Goal: Register for event/course: Sign up to attend an event or enroll in a course

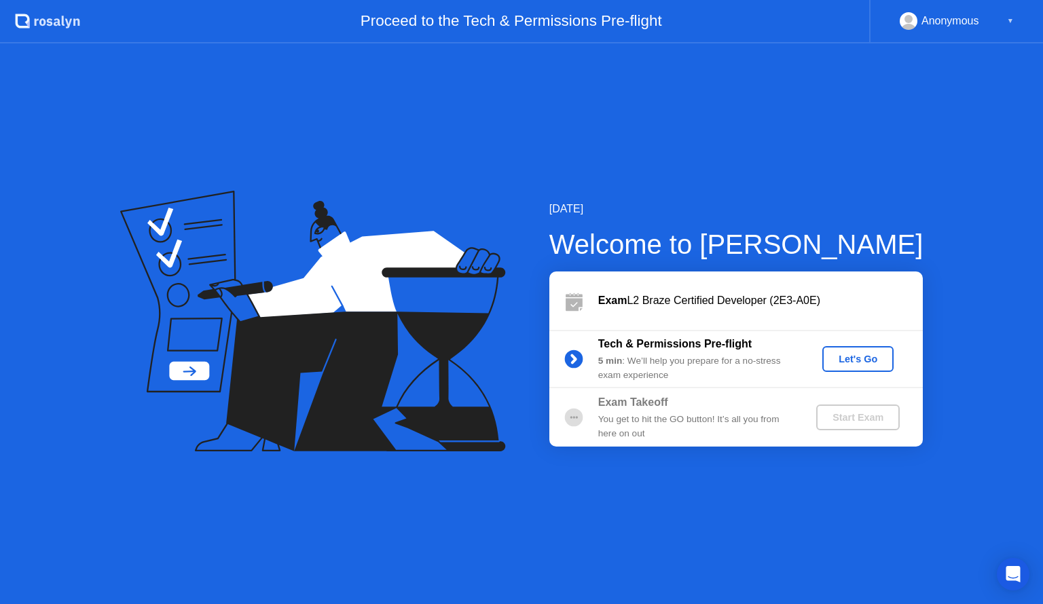
click at [872, 362] on div "Let's Go" at bounding box center [857, 359] width 60 height 11
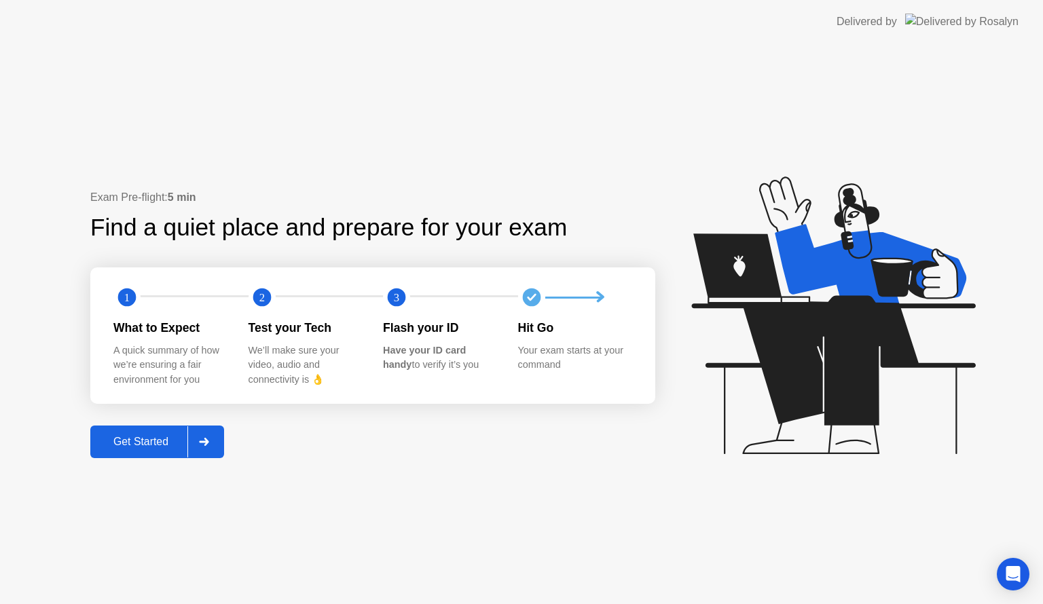
click at [167, 447] on div "Get Started" at bounding box center [140, 442] width 93 height 12
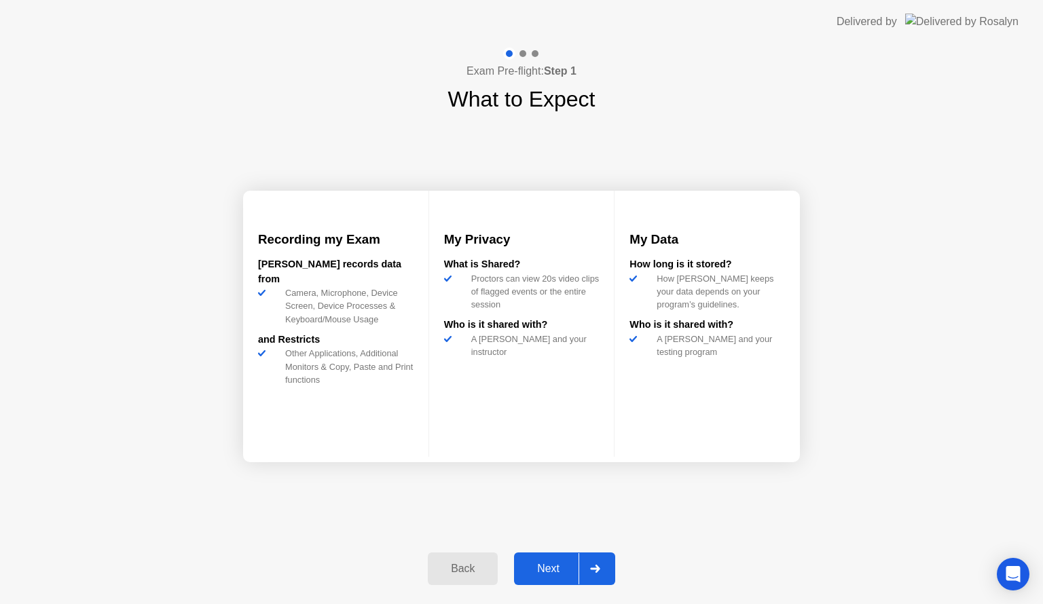
click at [558, 574] on div "Next" at bounding box center [548, 569] width 60 height 12
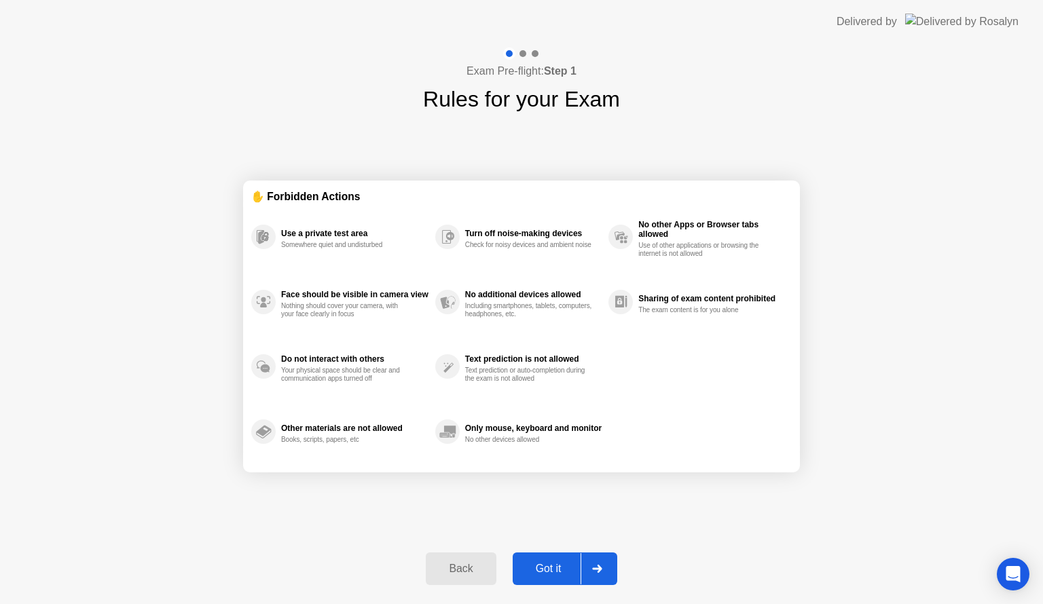
click at [558, 574] on div "Got it" at bounding box center [549, 569] width 64 height 12
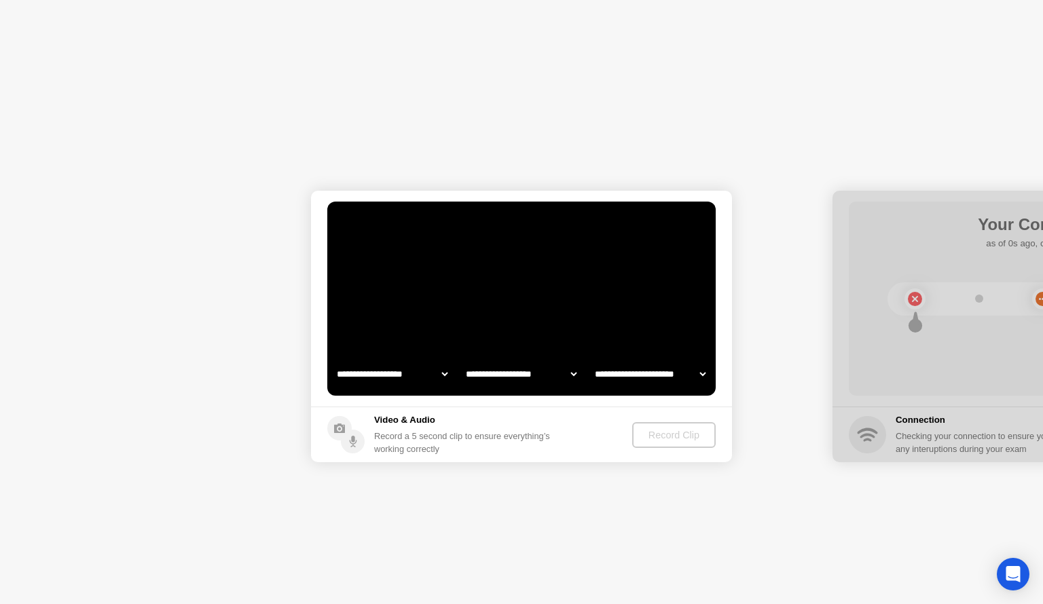
select select "**********"
select select "*******"
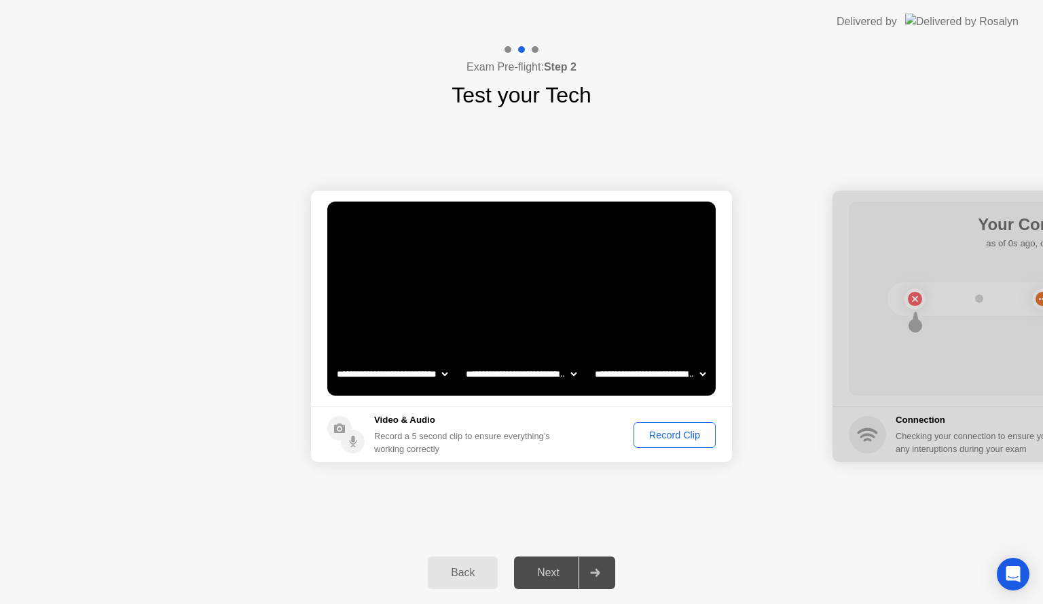
click at [667, 437] on div "Record Clip" at bounding box center [674, 435] width 73 height 11
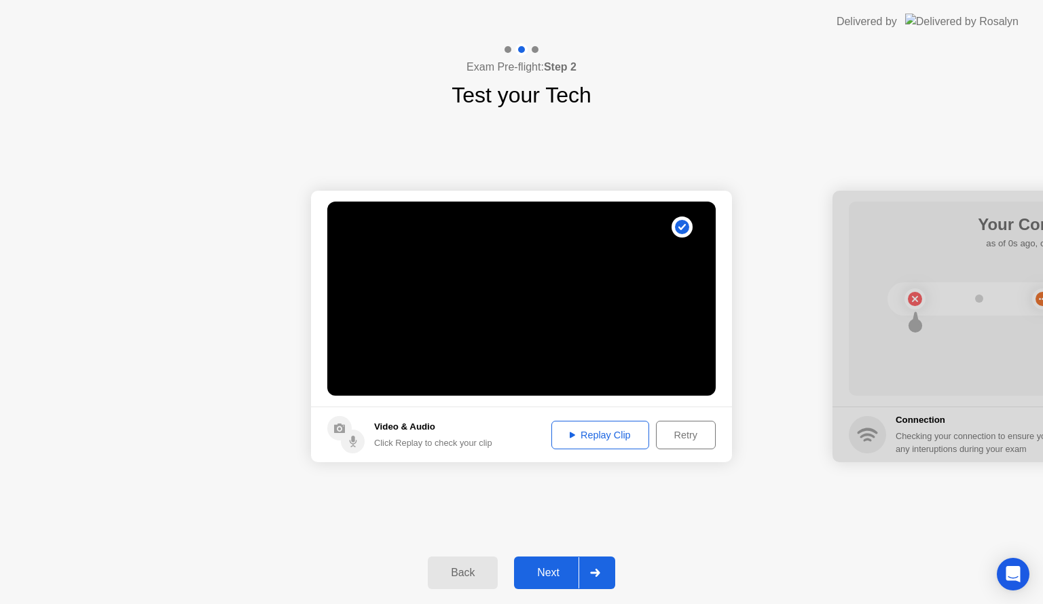
click at [546, 577] on div "Next" at bounding box center [548, 573] width 60 height 12
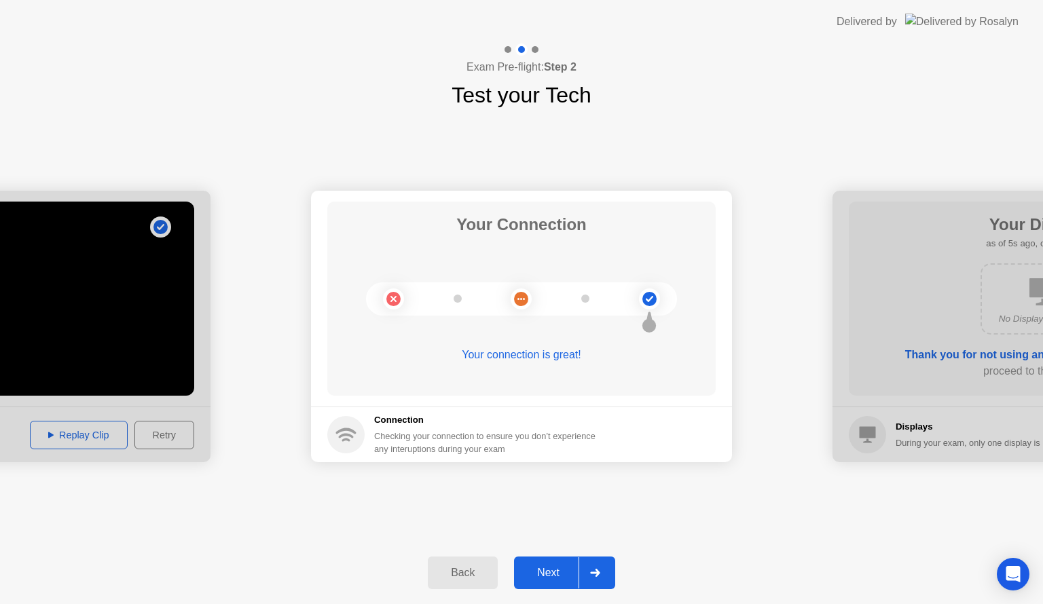
click at [569, 574] on div "Next" at bounding box center [548, 573] width 60 height 12
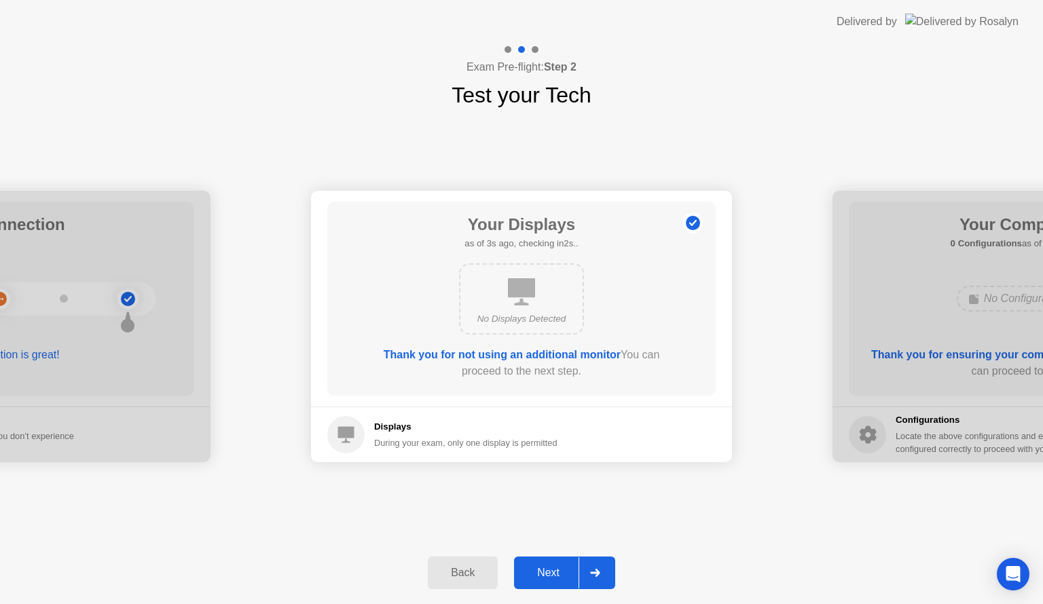
click at [560, 575] on div "Next" at bounding box center [548, 573] width 60 height 12
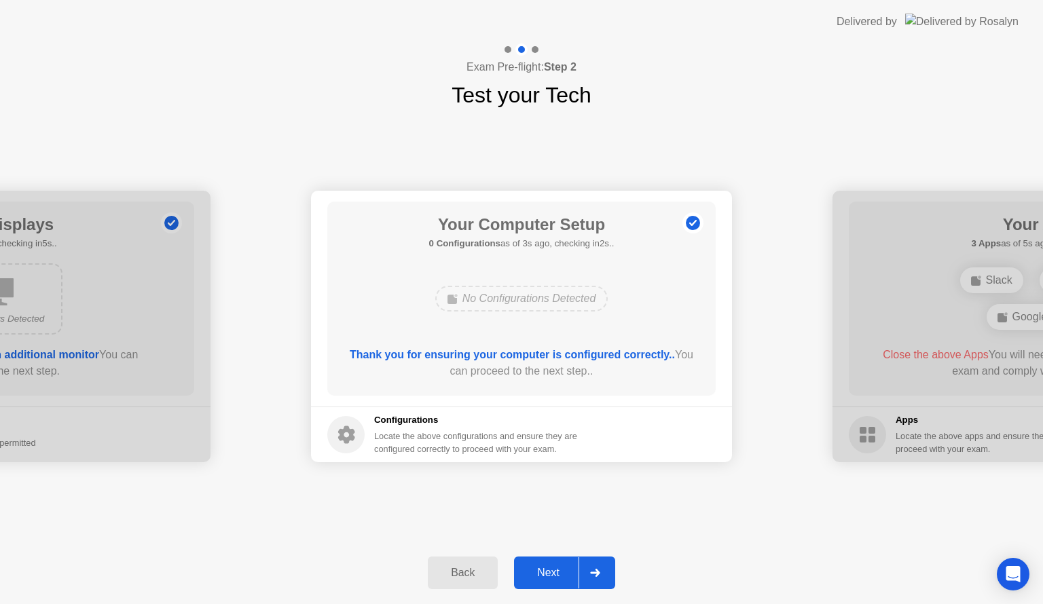
click at [560, 575] on div "Next" at bounding box center [548, 573] width 60 height 12
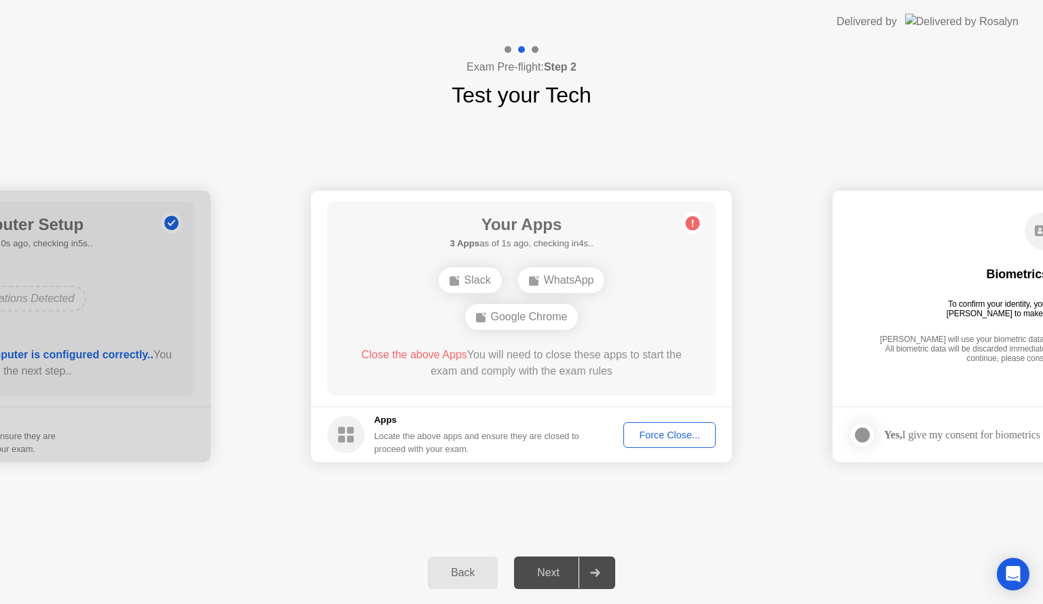
click at [660, 433] on div "Force Close..." at bounding box center [669, 435] width 83 height 11
click at [646, 430] on div "Force Close..." at bounding box center [669, 435] width 83 height 11
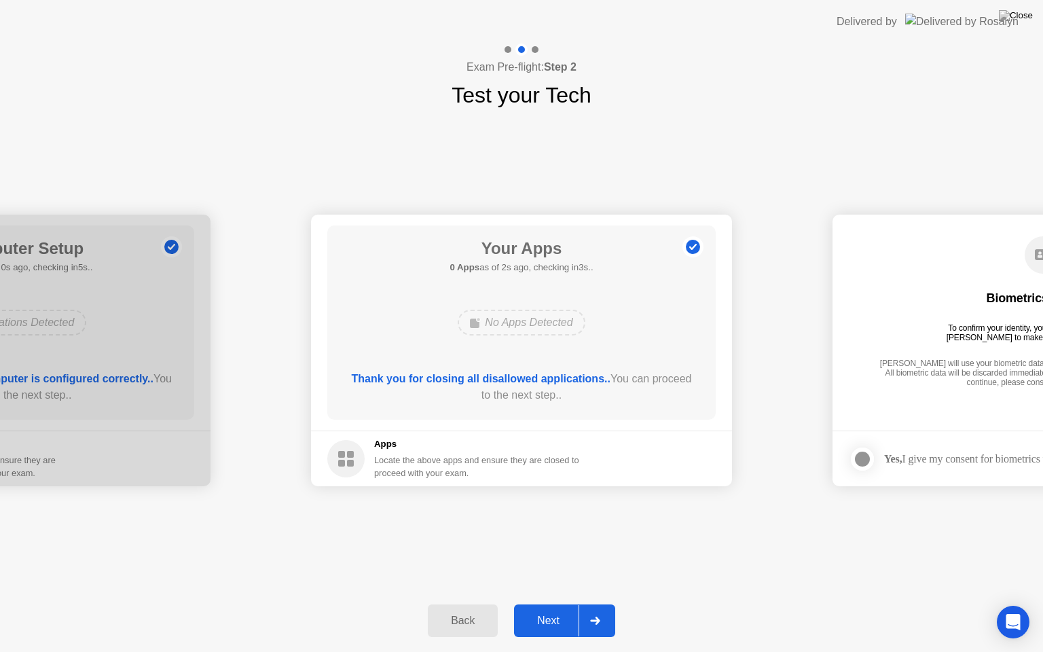
click at [541, 603] on div "Next" at bounding box center [548, 620] width 60 height 12
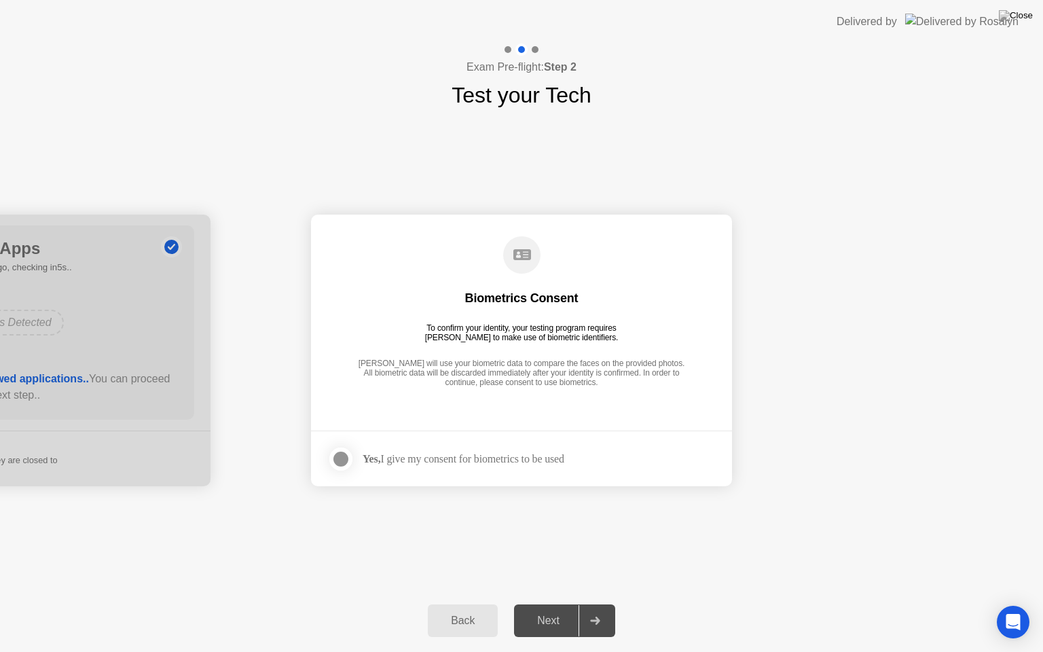
click at [345, 462] on div at bounding box center [341, 459] width 16 height 16
click at [548, 603] on div "Next" at bounding box center [548, 620] width 60 height 12
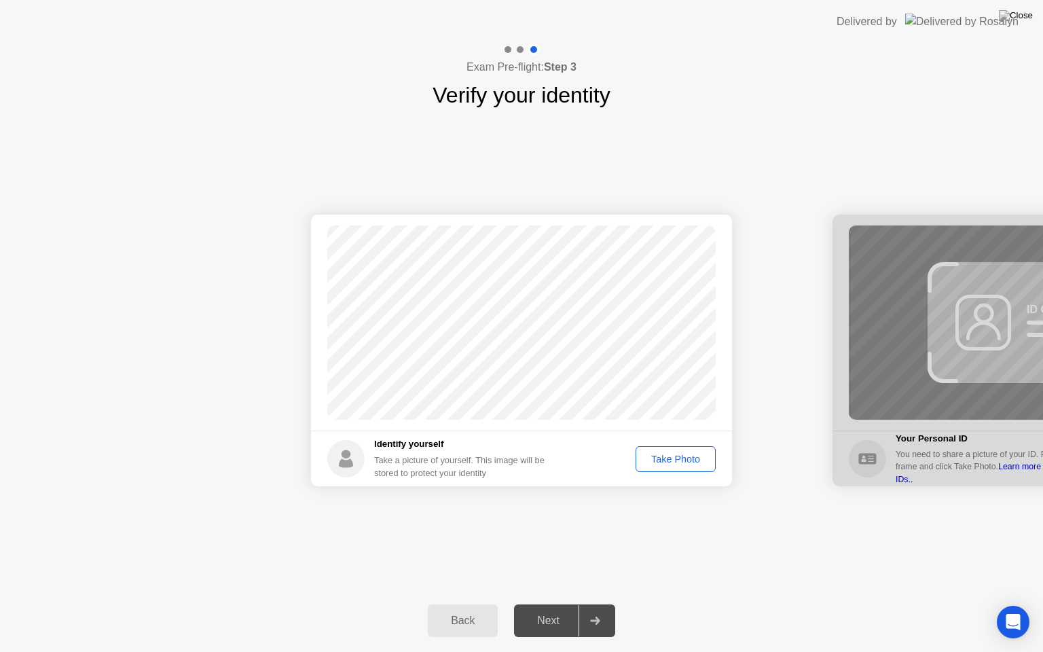
click at [668, 453] on div "Take Photo" at bounding box center [675, 458] width 71 height 11
click at [553, 603] on div "Next" at bounding box center [548, 620] width 60 height 12
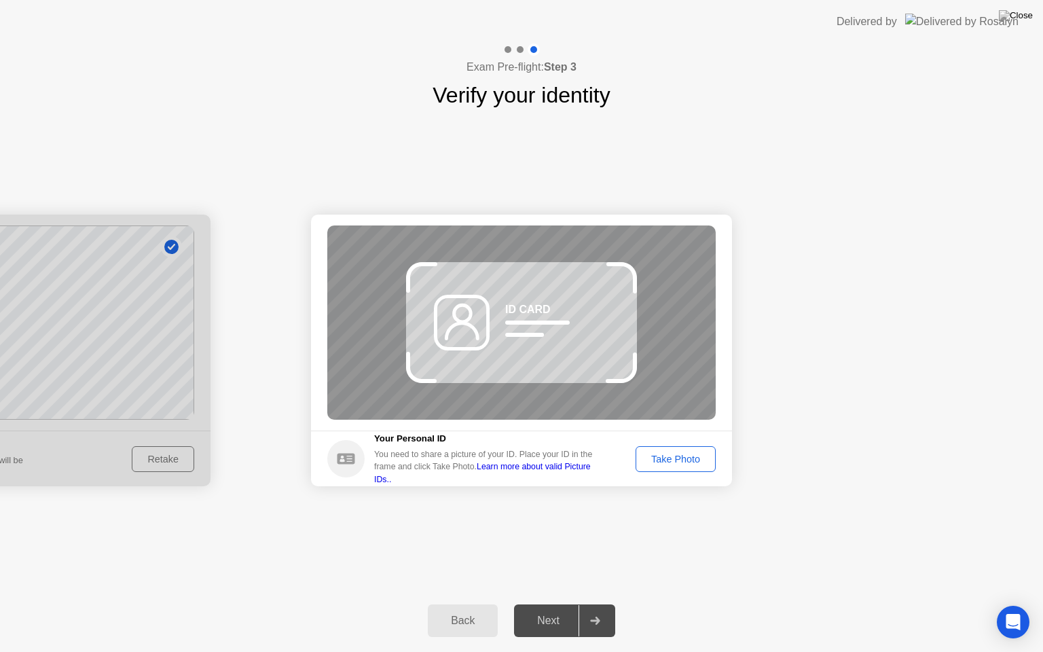
click at [466, 603] on div "Back" at bounding box center [463, 620] width 62 height 12
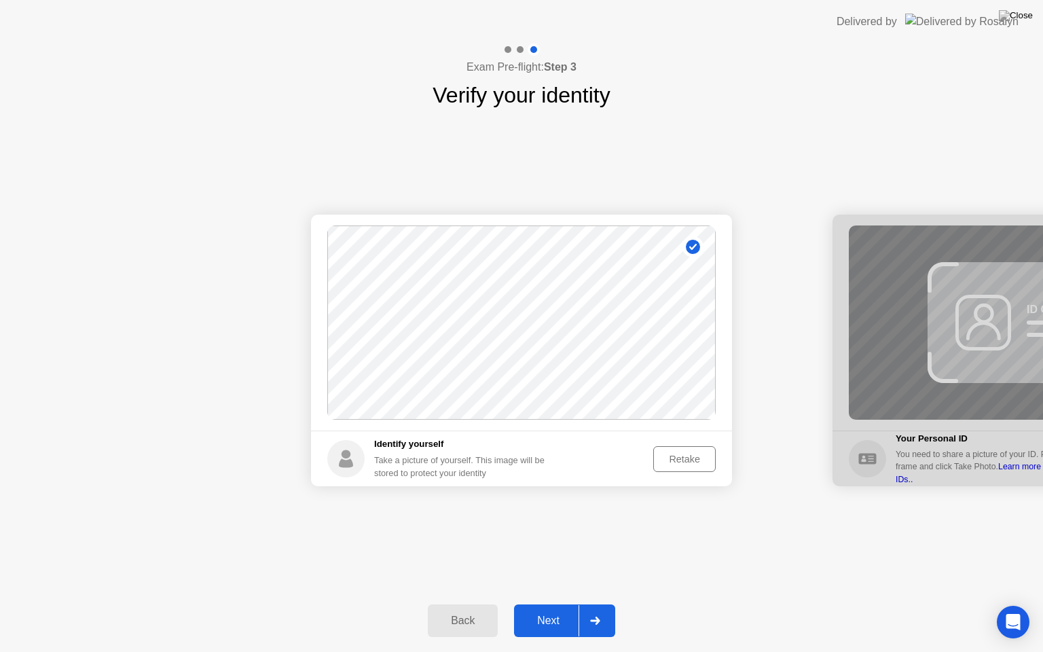
click at [698, 246] on circle at bounding box center [693, 247] width 14 height 14
click at [692, 455] on div "Retake" at bounding box center [684, 458] width 53 height 11
click at [694, 456] on div "Take Photo" at bounding box center [675, 458] width 71 height 11
click at [559, 603] on div "Next" at bounding box center [548, 620] width 60 height 12
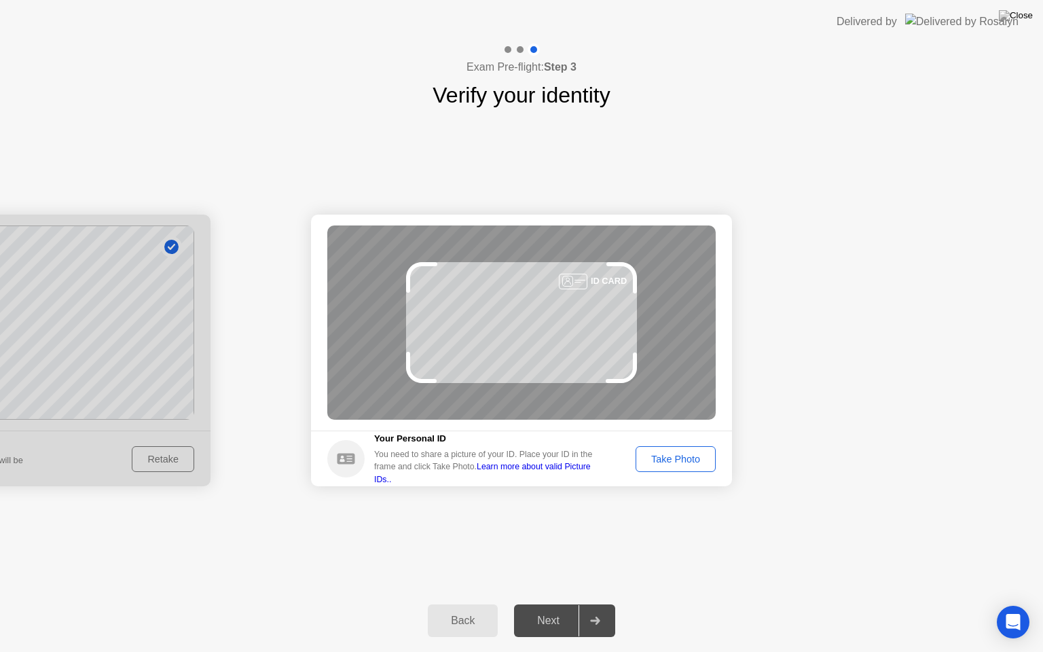
click at [686, 457] on div "Take Photo" at bounding box center [675, 458] width 71 height 11
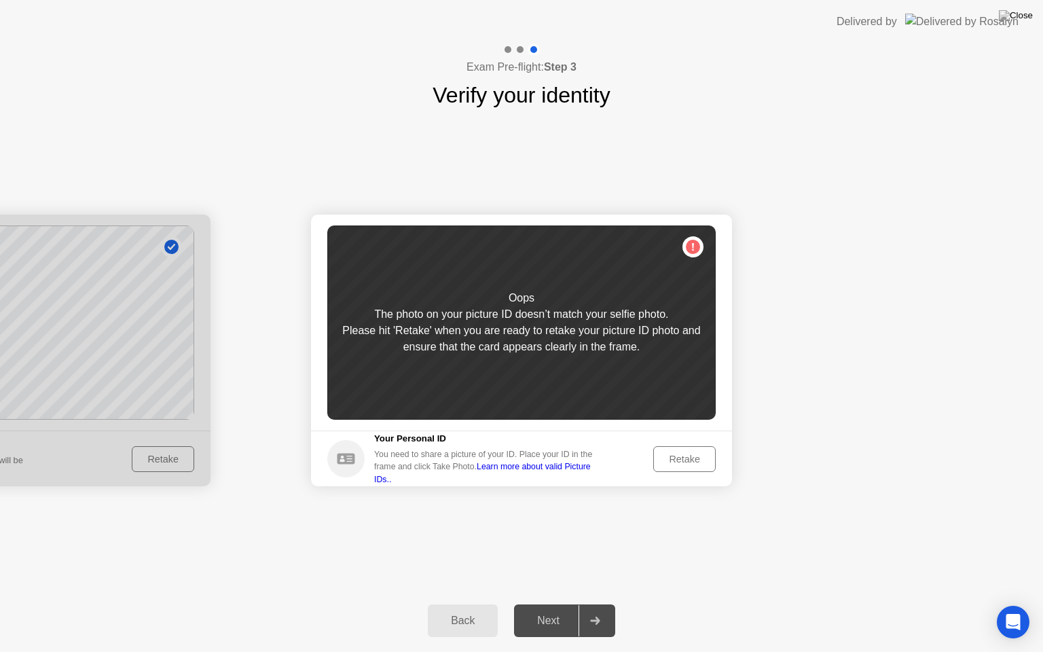
click at [691, 459] on div "Retake" at bounding box center [684, 458] width 53 height 11
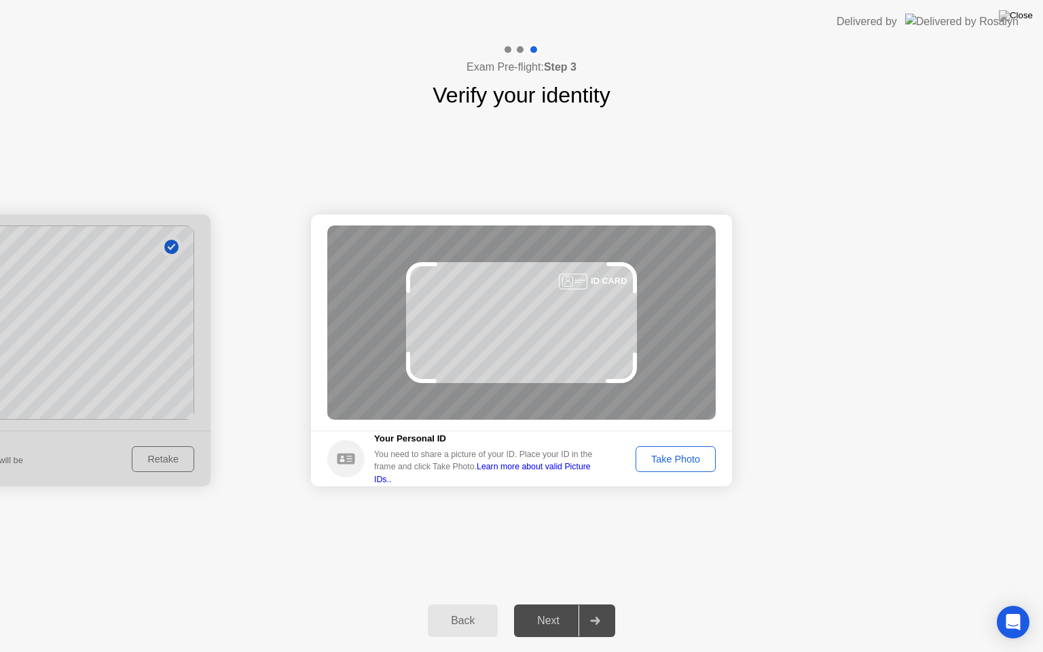
click at [691, 459] on div "Take Photo" at bounding box center [675, 458] width 71 height 11
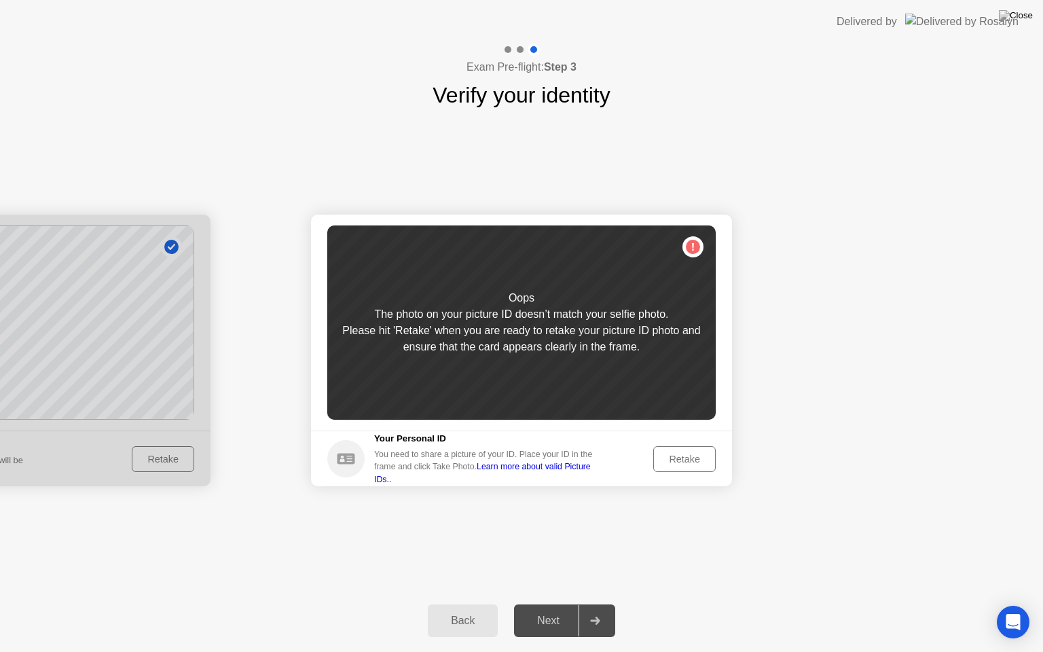
click at [690, 463] on div "Retake" at bounding box center [684, 458] width 53 height 11
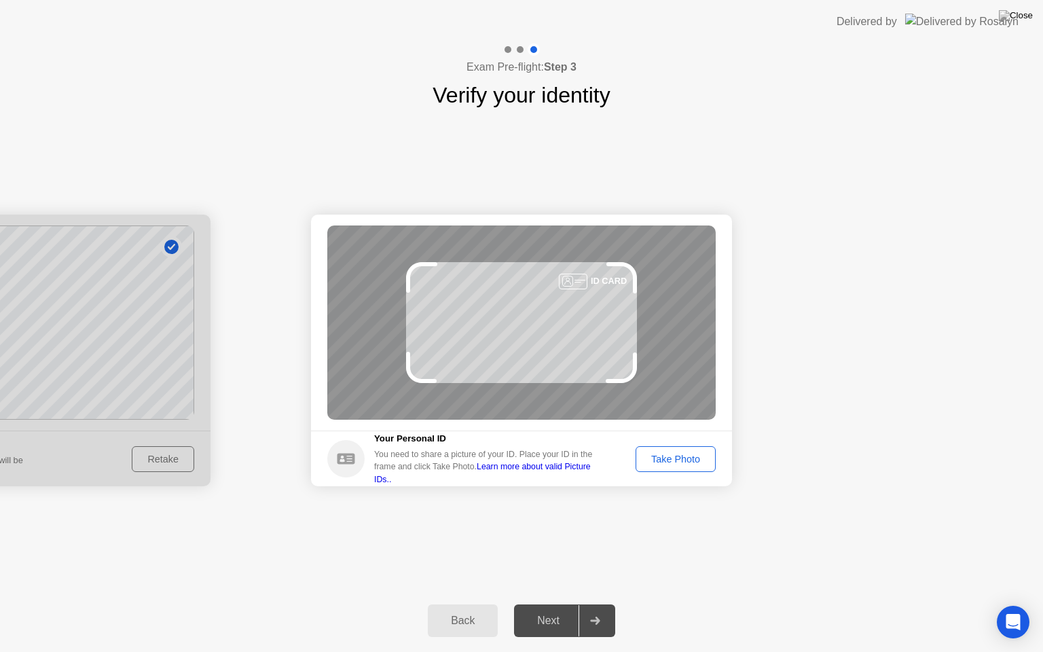
click at [690, 463] on div "Take Photo" at bounding box center [675, 458] width 71 height 11
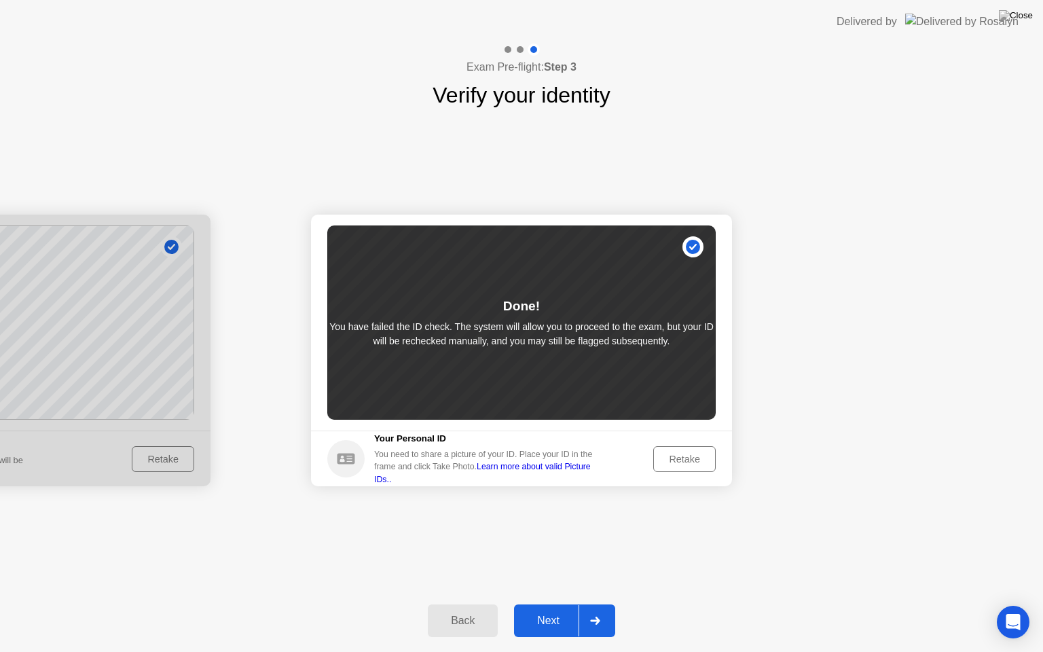
click at [566, 603] on div "Next" at bounding box center [548, 620] width 60 height 12
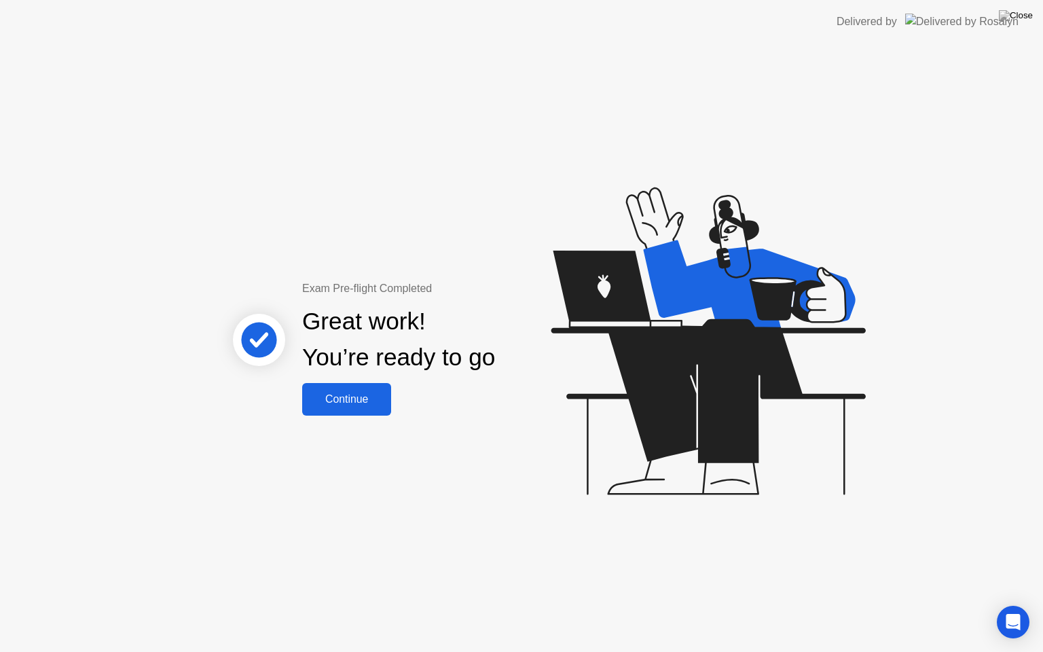
click at [356, 403] on div "Continue" at bounding box center [346, 399] width 81 height 12
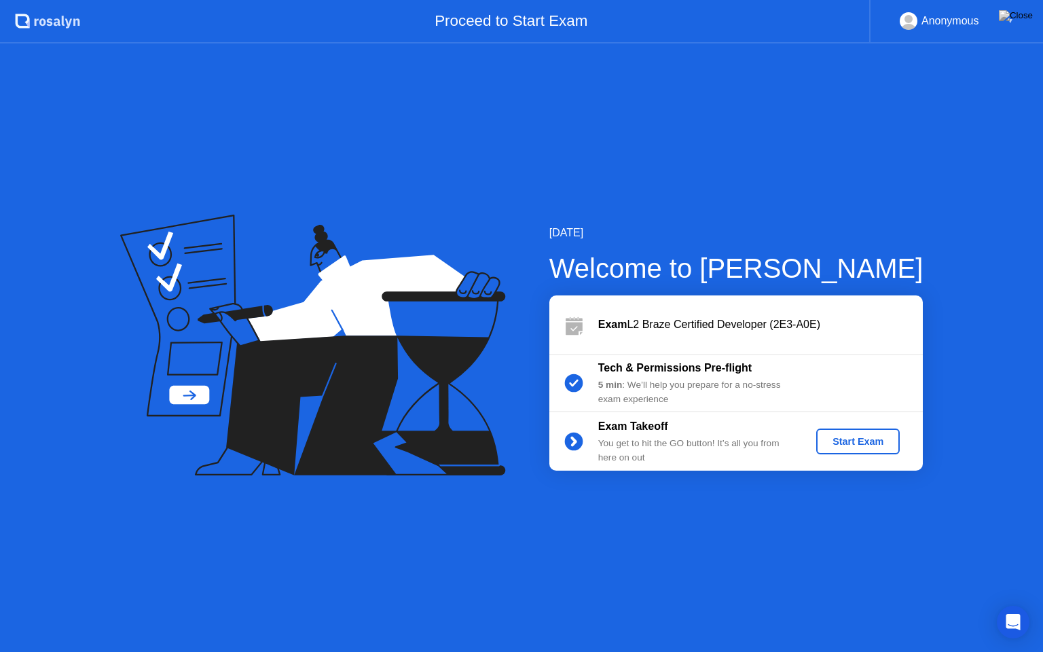
click at [874, 446] on div "Start Exam" at bounding box center [857, 441] width 73 height 11
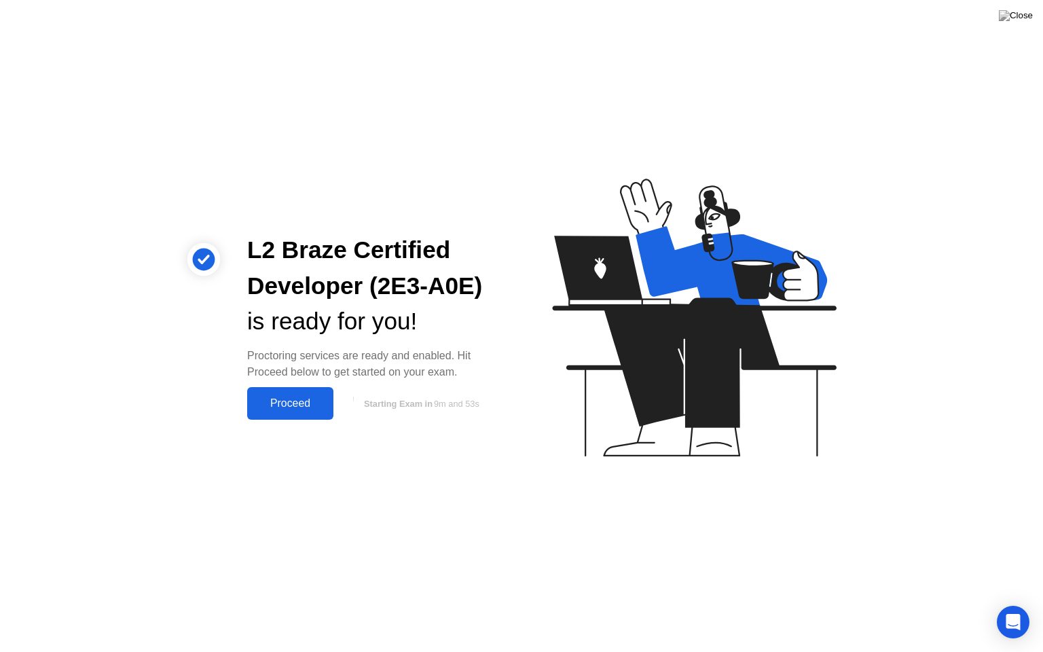
click at [314, 400] on div "Proceed" at bounding box center [290, 403] width 78 height 12
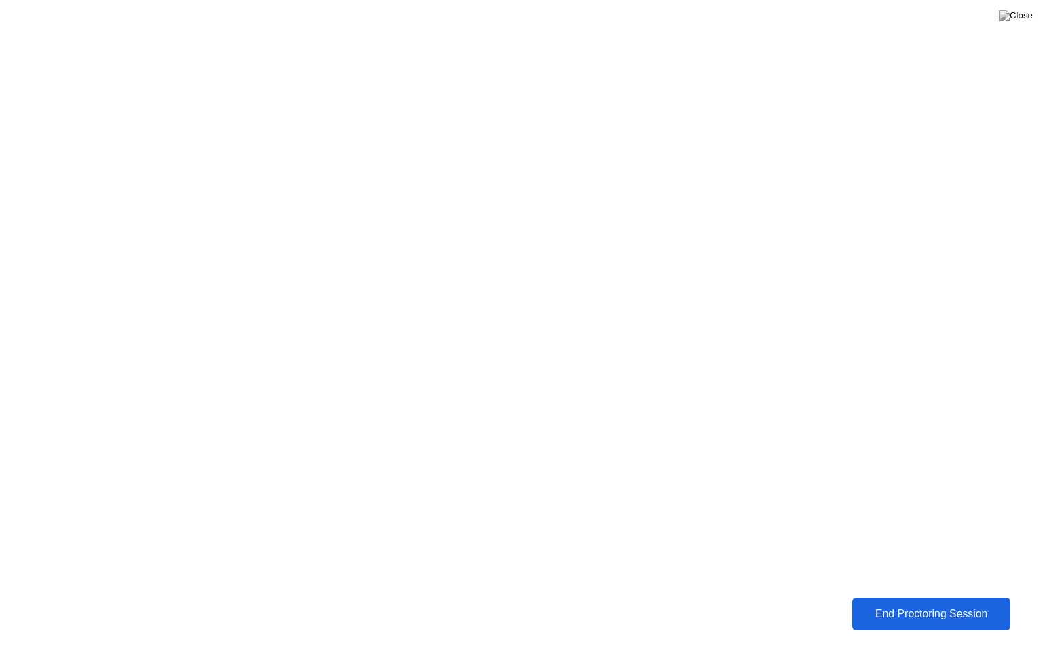
click at [951, 603] on div "End Proctoring Session" at bounding box center [930, 613] width 151 height 12
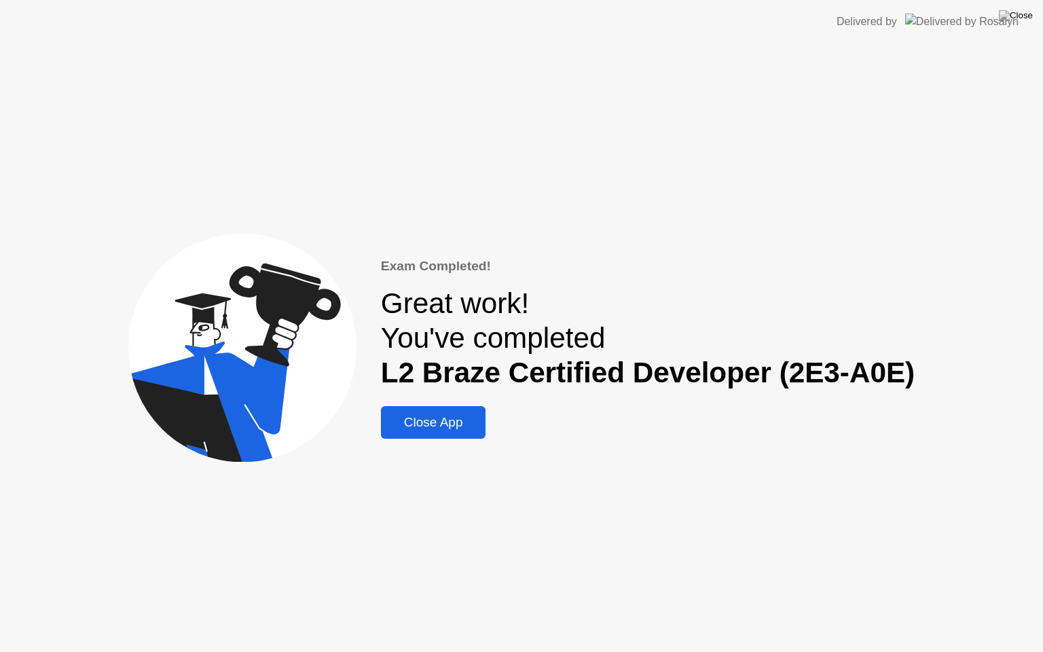
click at [434, 415] on div "Close App" at bounding box center [433, 422] width 97 height 15
